Goal: Check status

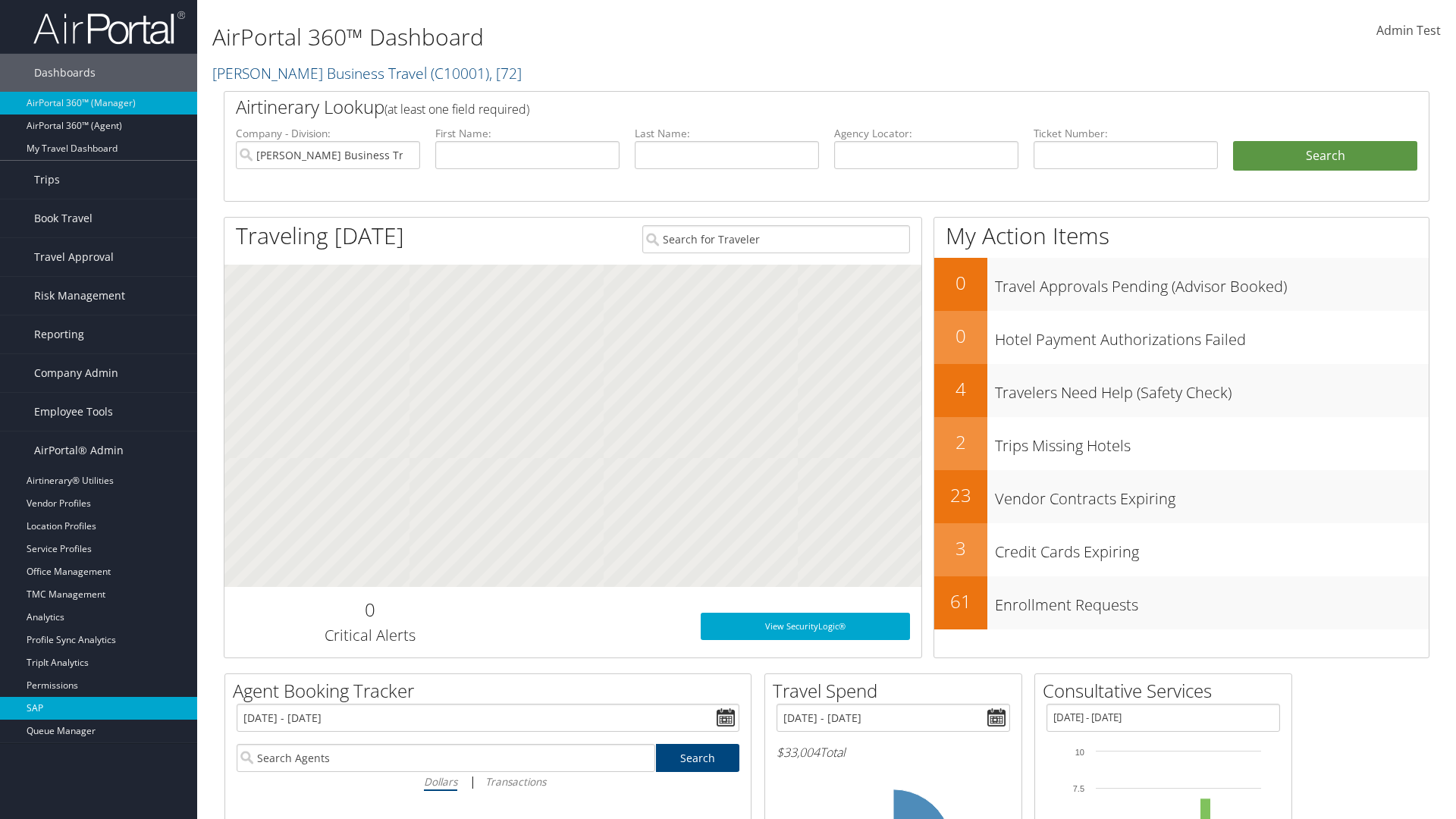
click at [98, 708] on link "SAP" at bounding box center [98, 708] width 197 height 23
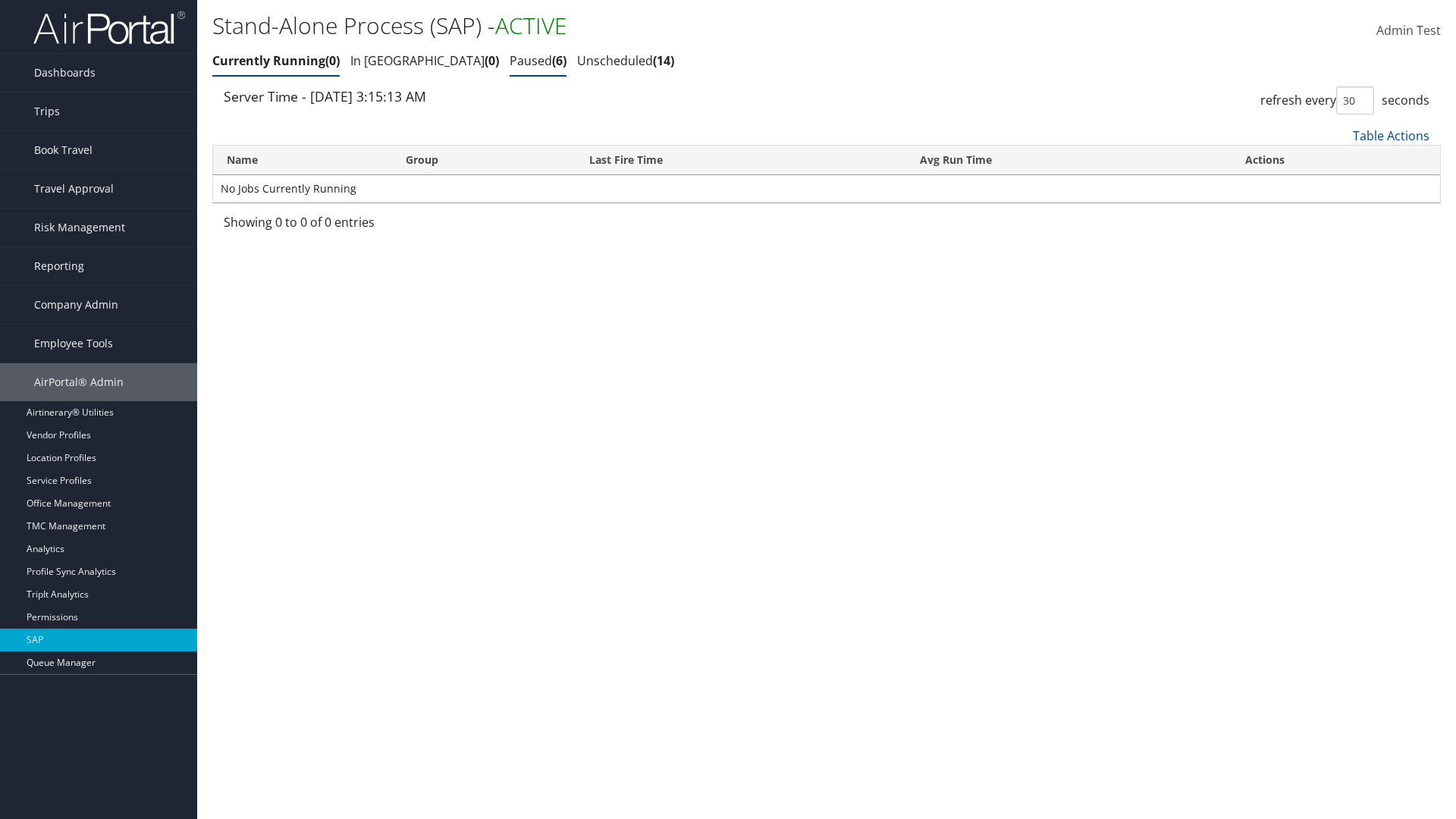
click at [510, 61] on link "Paused 6" at bounding box center [538, 60] width 57 height 17
